Goal: Transaction & Acquisition: Purchase product/service

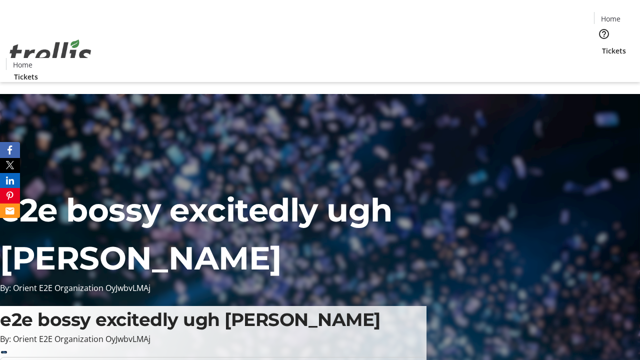
click at [602, 45] on span "Tickets" at bounding box center [614, 50] width 24 height 10
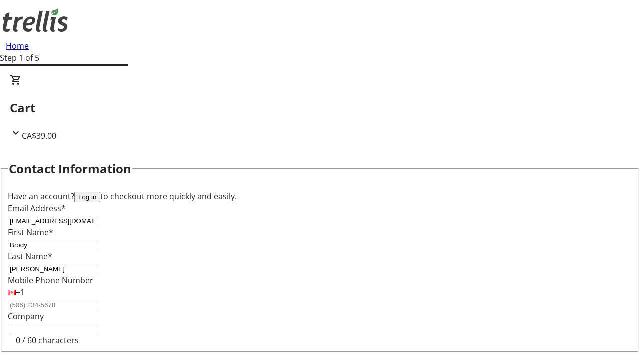
type input "[PERSON_NAME]"
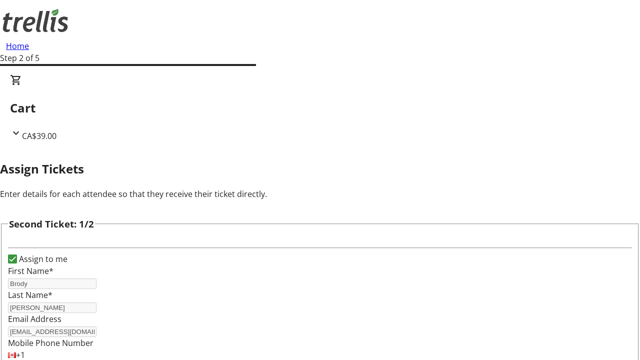
type input "German"
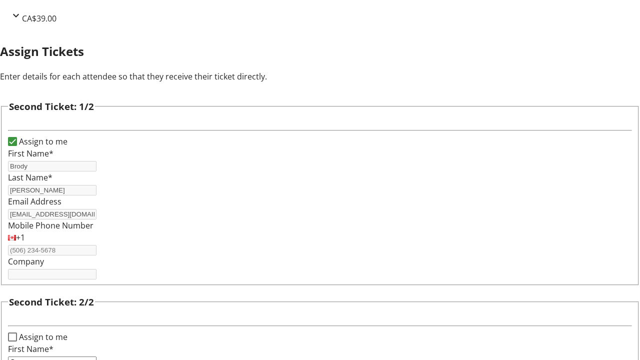
type input "[PERSON_NAME]-Beer"
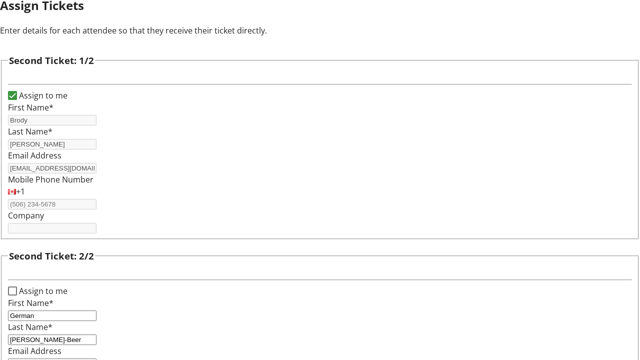
type input "[EMAIL_ADDRESS][PERSON_NAME][DOMAIN_NAME]"
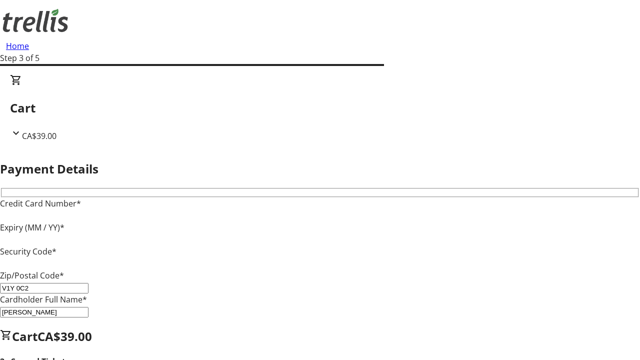
type input "V1Y 0C2"
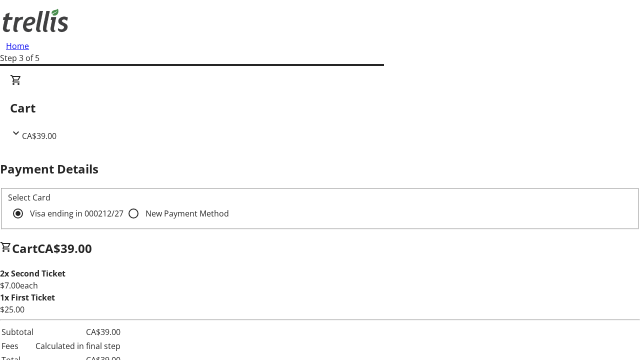
click at [123, 203] on input "New Payment Method" at bounding box center [133, 213] width 20 height 20
radio input "true"
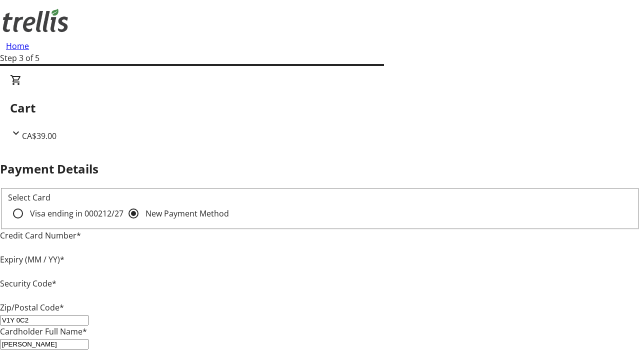
type input "V1Y 0C2"
